Goal: Information Seeking & Learning: Learn about a topic

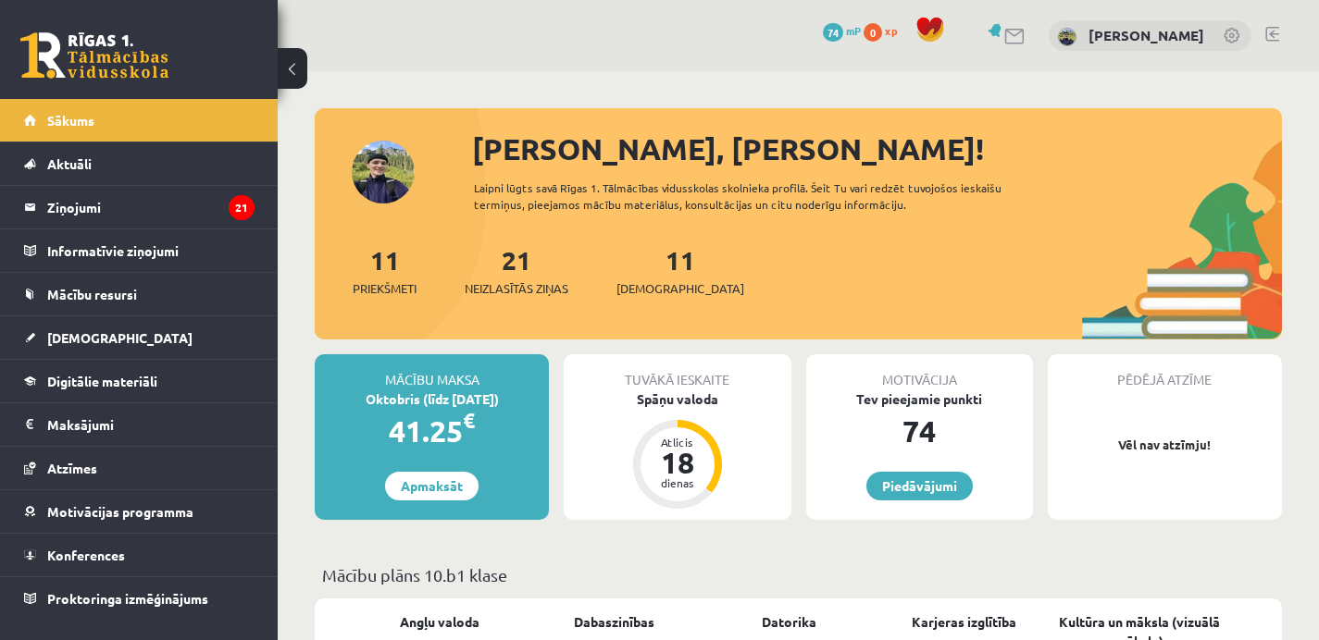
click at [460, 47] on div "0 Dāvanas 74 mP 0 xp [PERSON_NAME]" at bounding box center [798, 35] width 1041 height 71
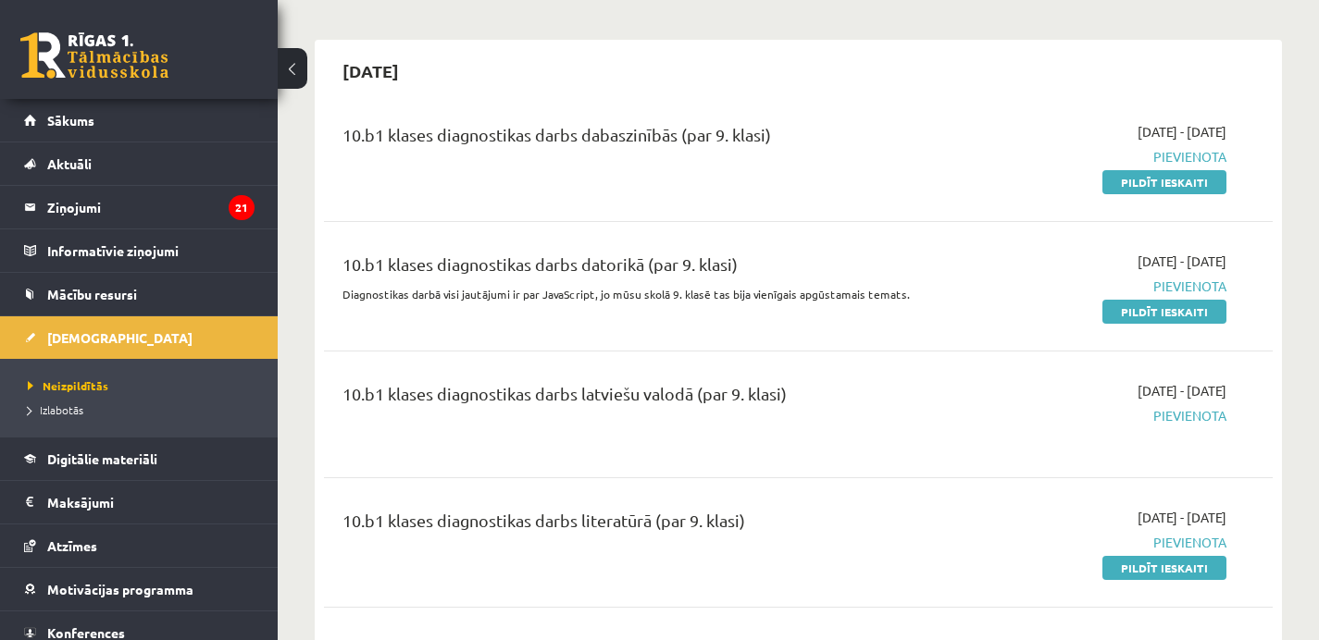
scroll to position [150, 0]
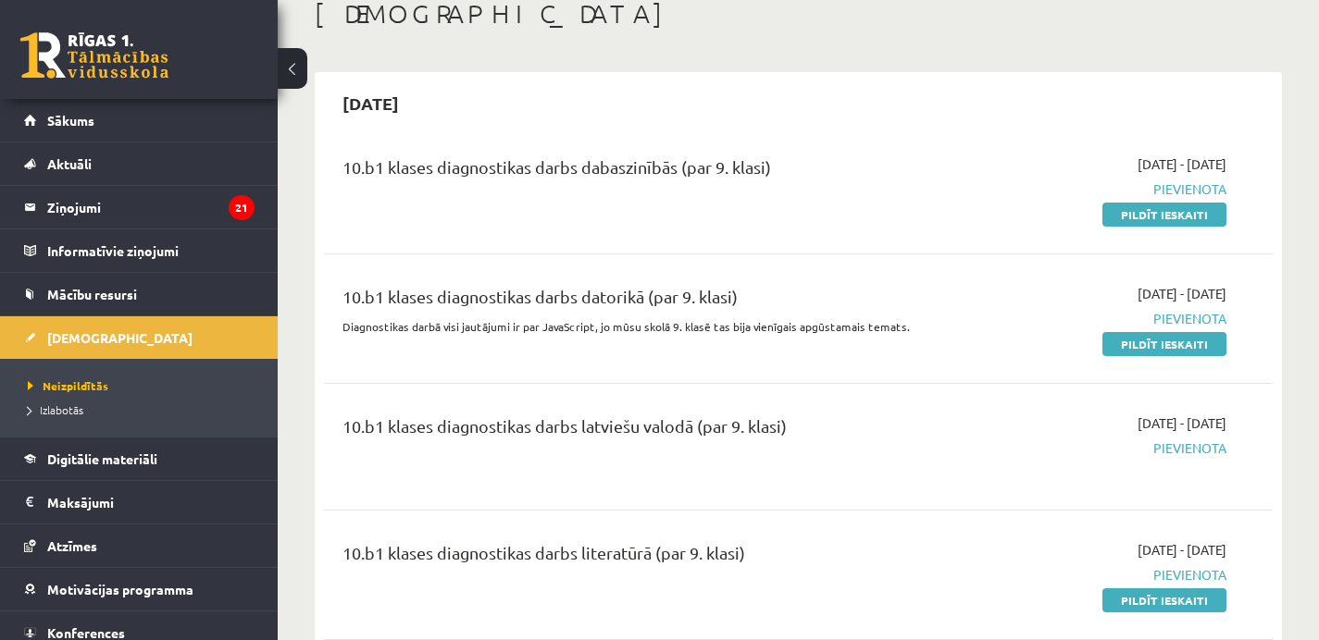
scroll to position [0, 0]
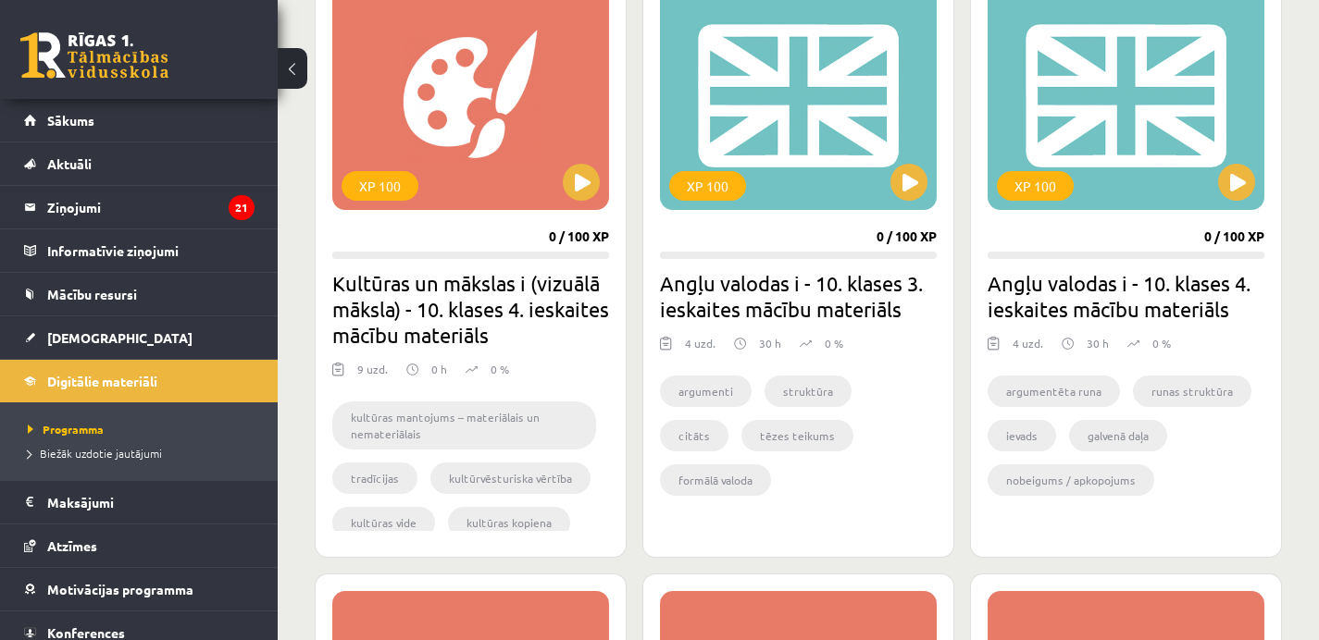
scroll to position [622, 0]
